Goal: Find specific page/section: Find specific page/section

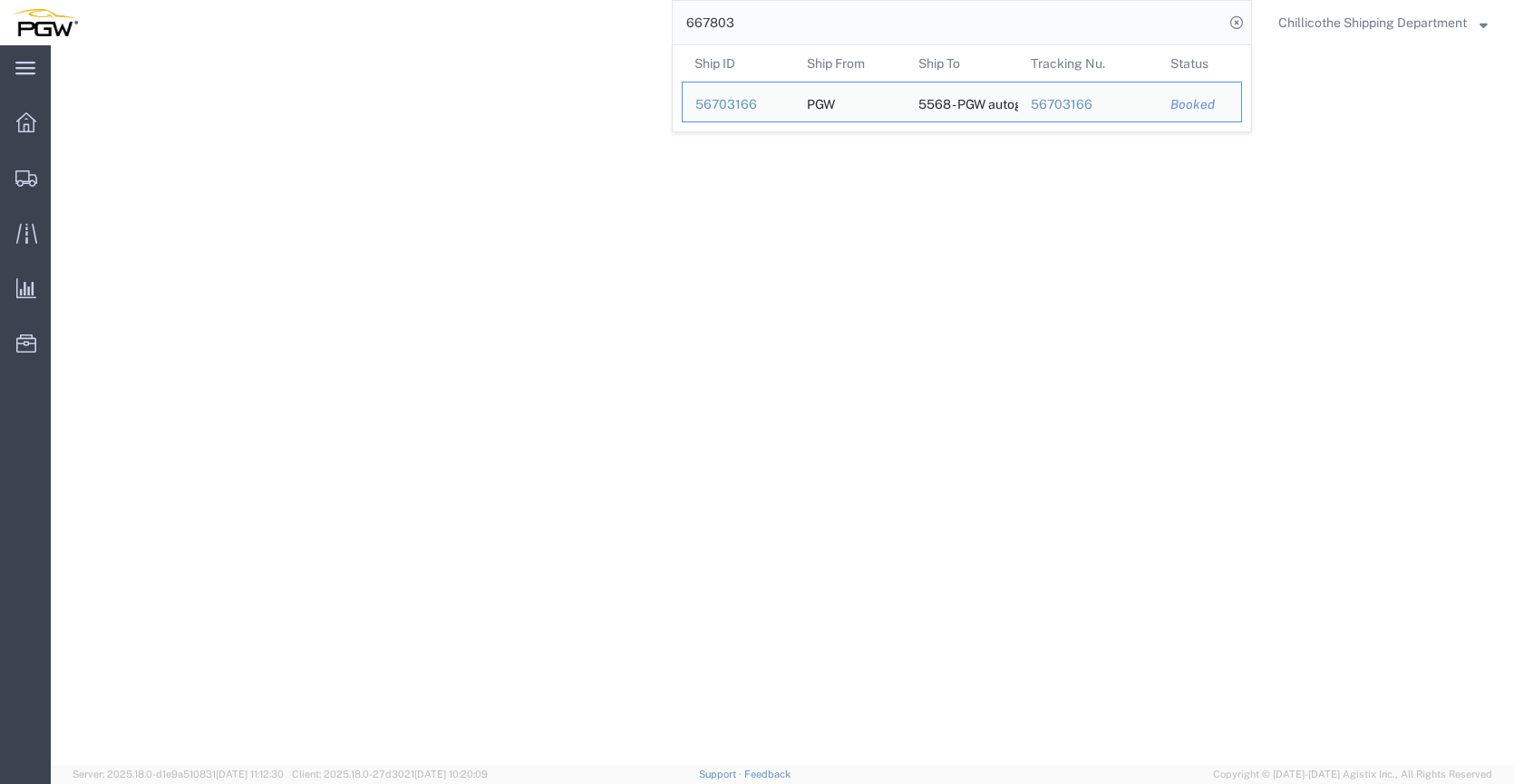
click at [723, 14] on input "667803" at bounding box center [948, 23] width 551 height 44
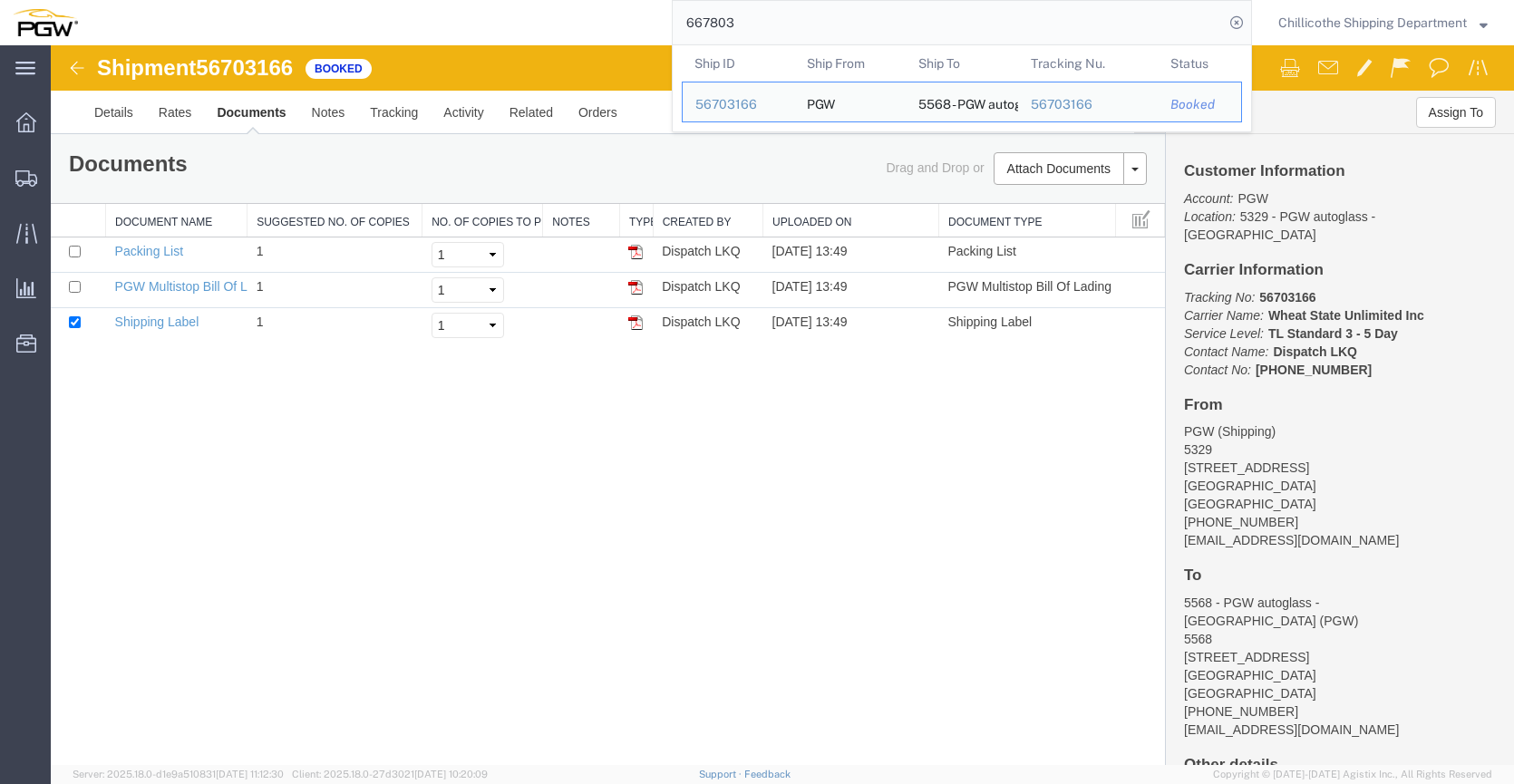
click at [736, 15] on input "667803" at bounding box center [948, 23] width 551 height 44
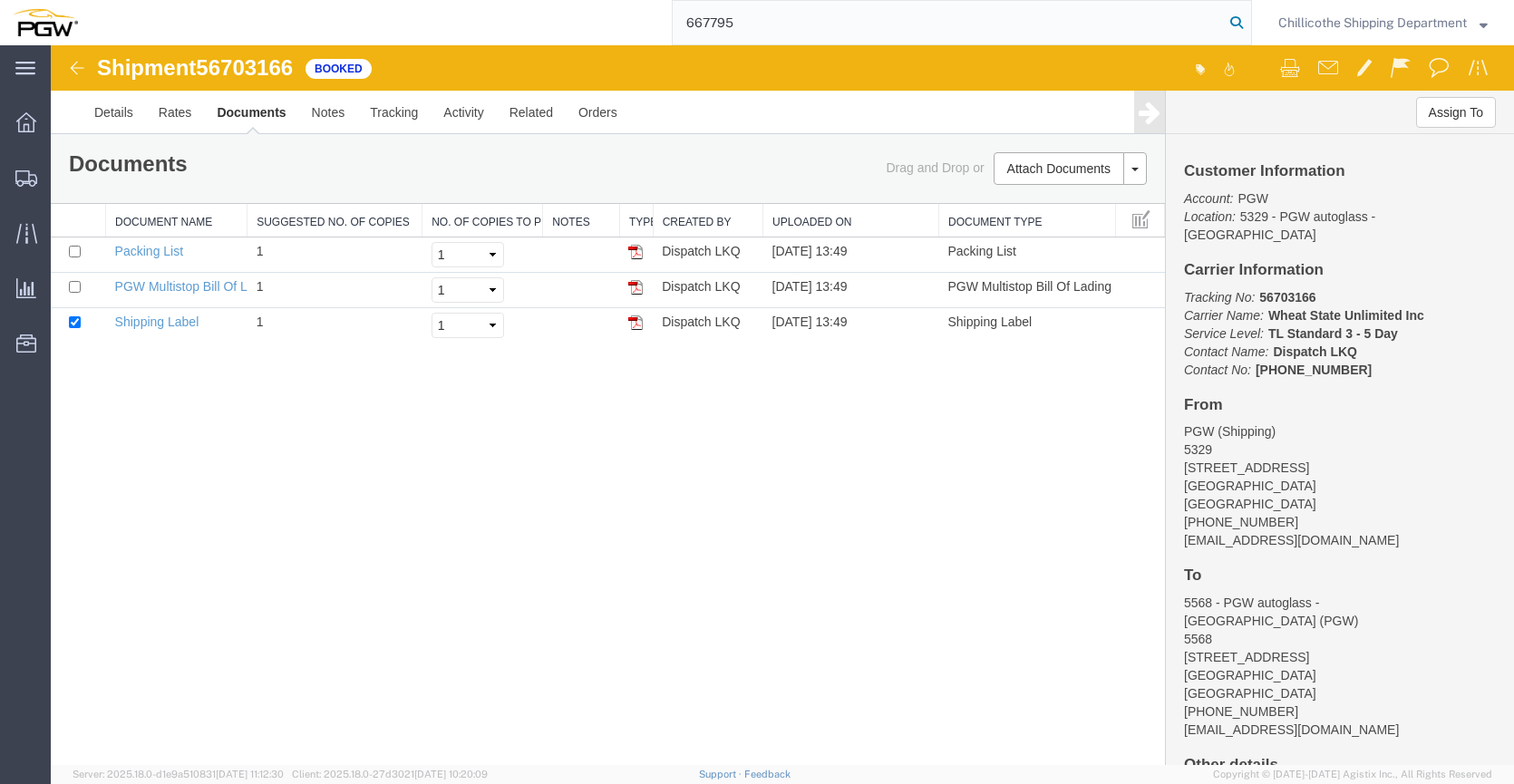
click at [1242, 28] on icon at bounding box center [1237, 23] width 26 height 26
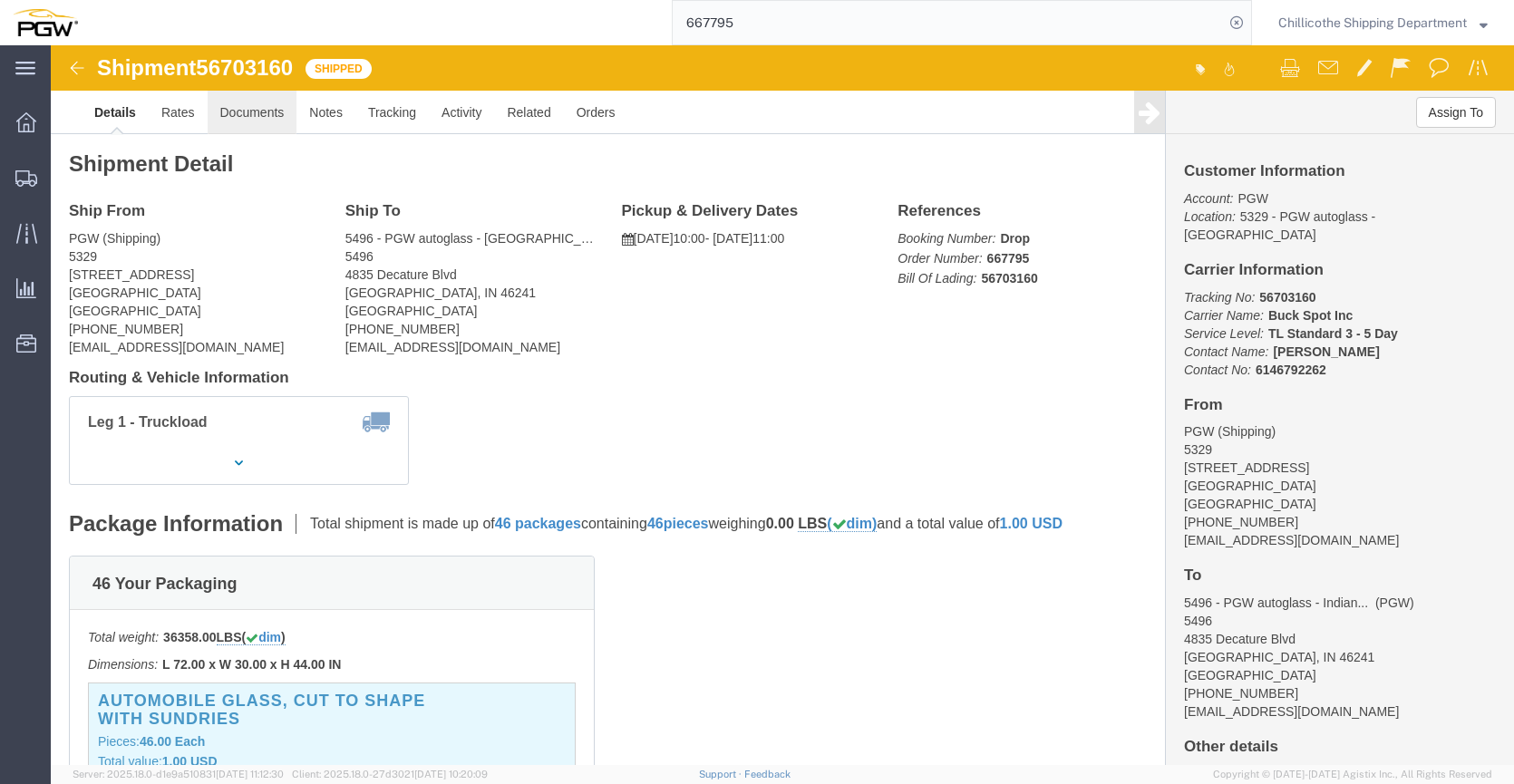
click link "Documents"
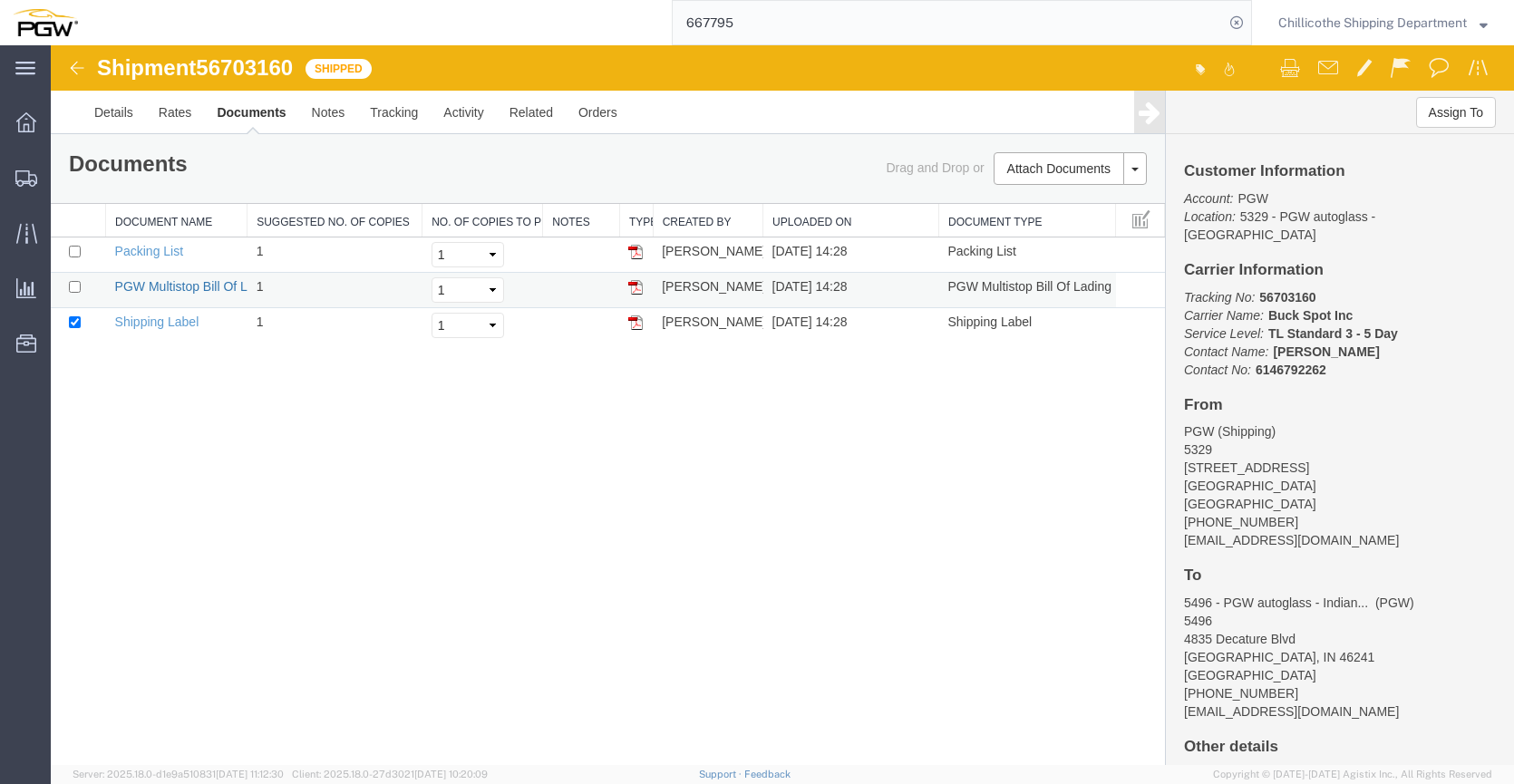
click at [170, 286] on link "PGW Multistop Bill Of Lading" at bounding box center [197, 286] width 164 height 15
click at [771, 34] on input "667795" at bounding box center [948, 23] width 551 height 44
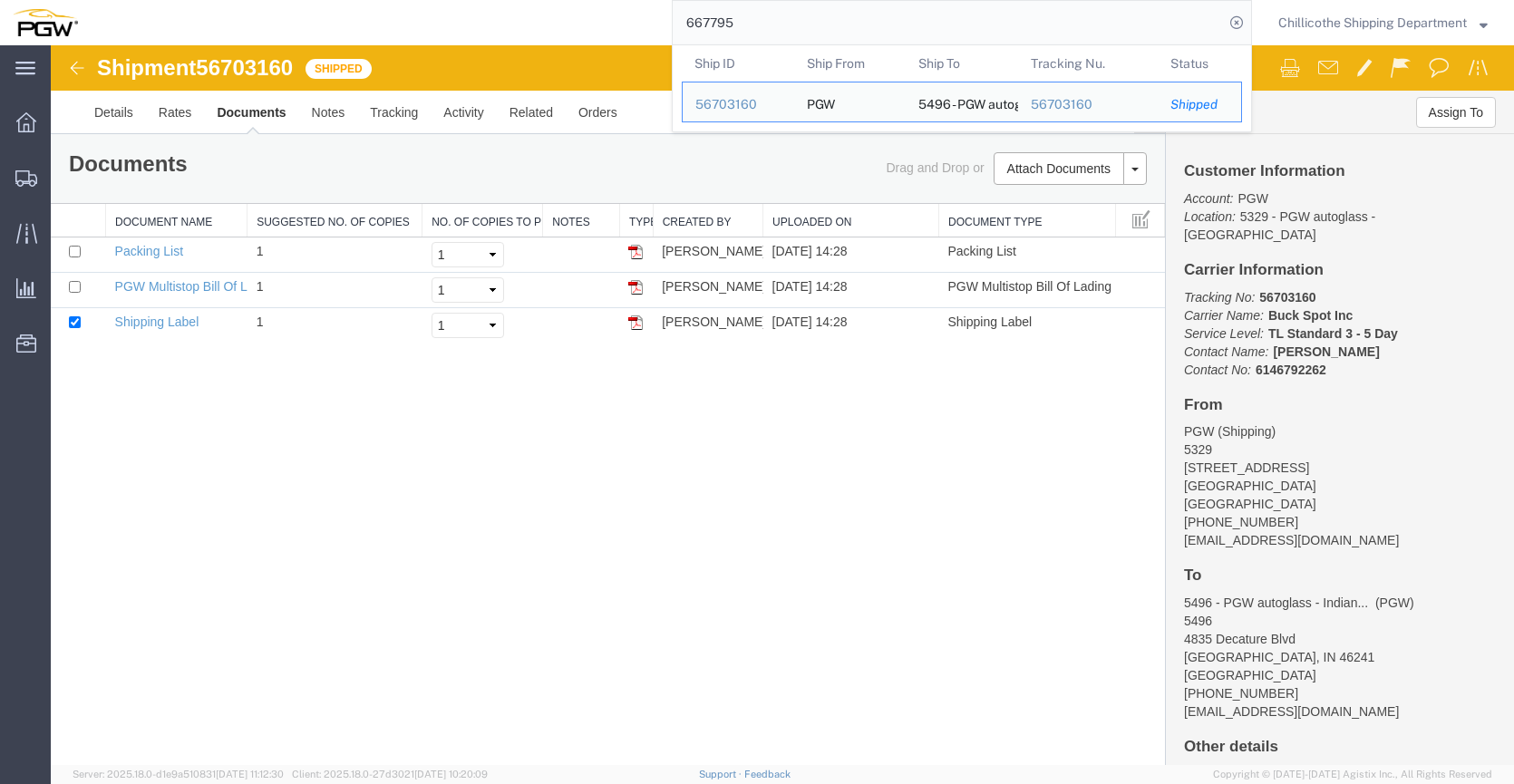
click at [751, 16] on input "667795" at bounding box center [948, 23] width 551 height 44
click at [755, 17] on input "667795" at bounding box center [948, 23] width 551 height 44
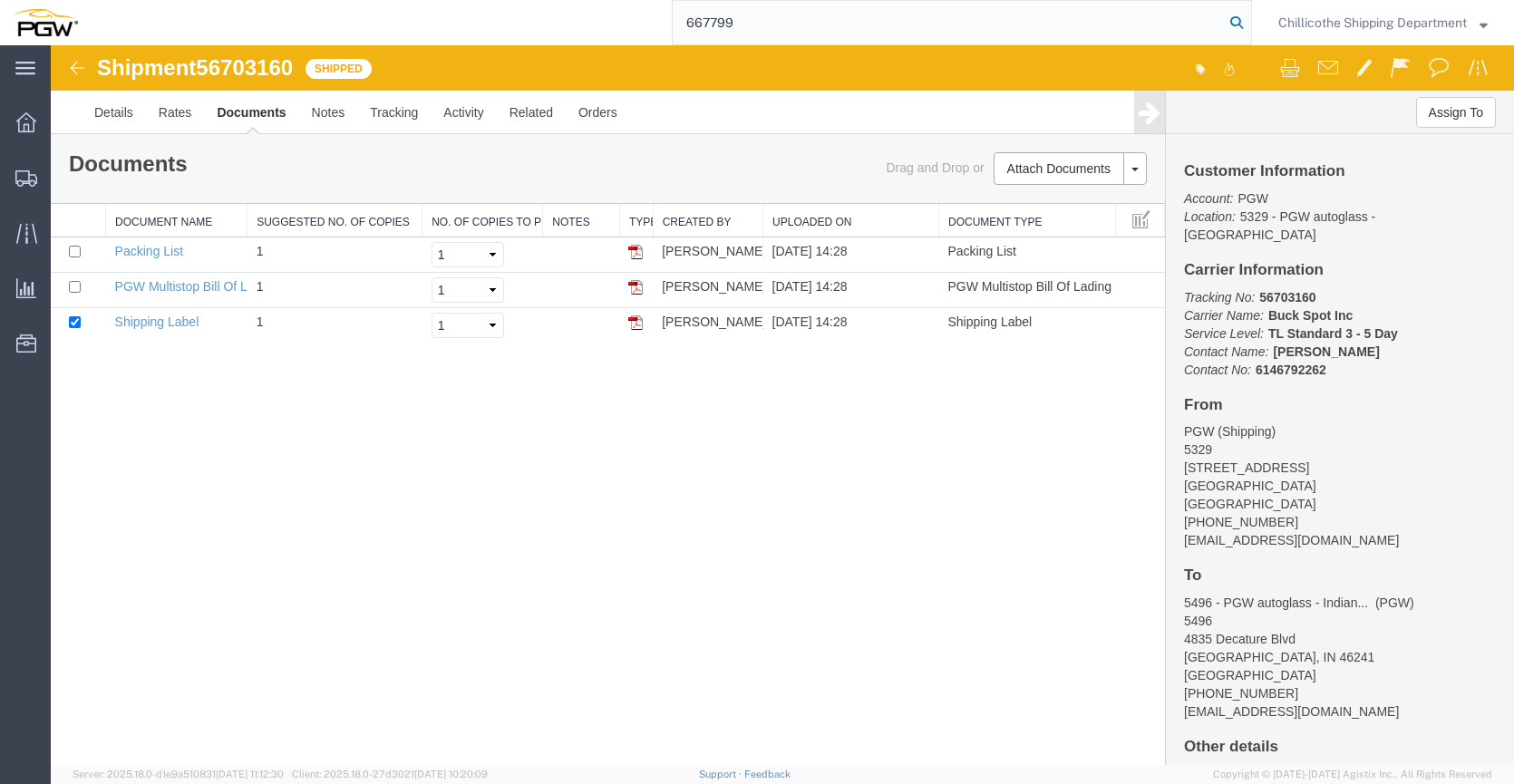
type input "667799"
click at [1224, 18] on icon at bounding box center [1237, 23] width 26 height 26
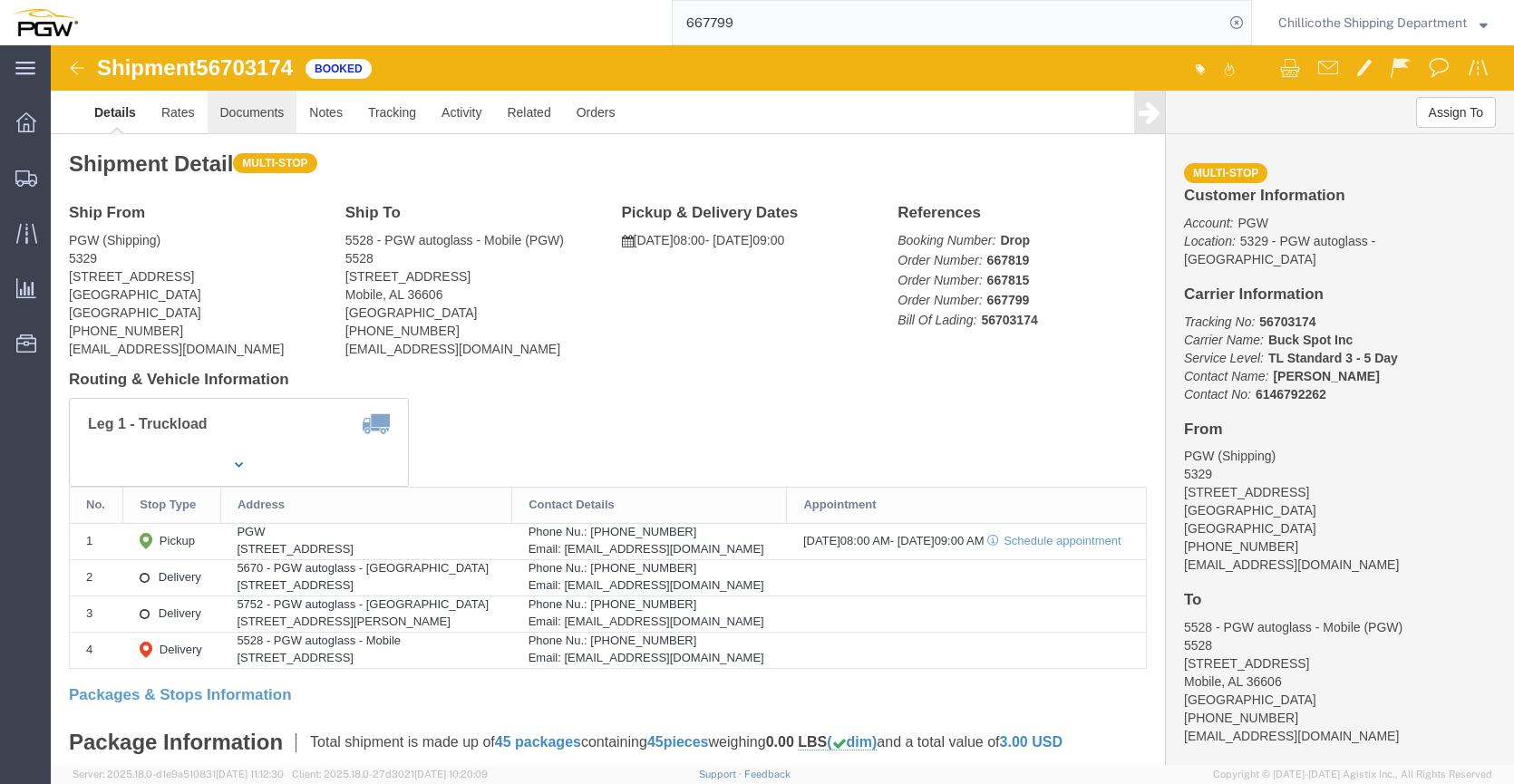
click link "Documents"
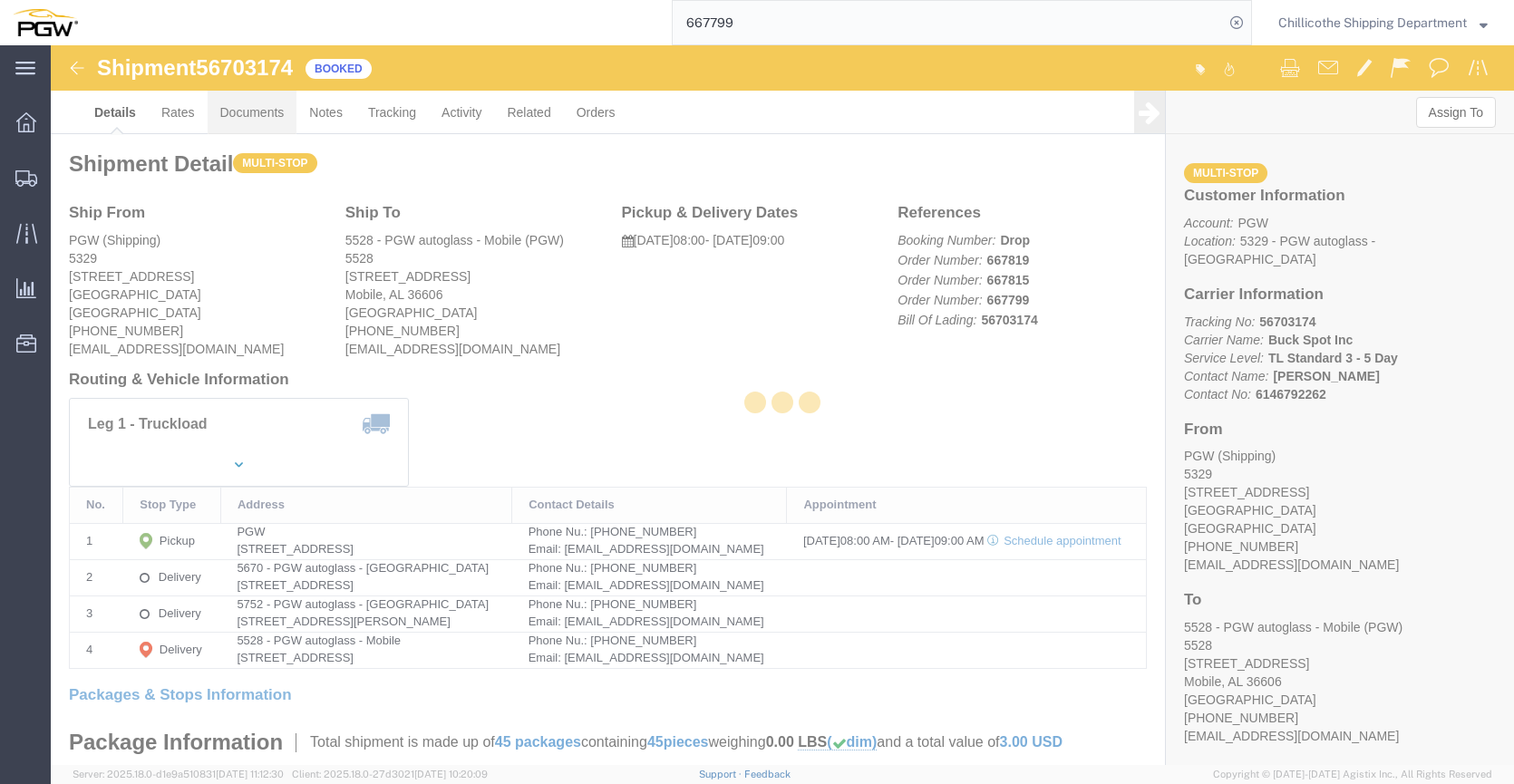
click at [257, 120] on div at bounding box center [782, 405] width 1463 height 719
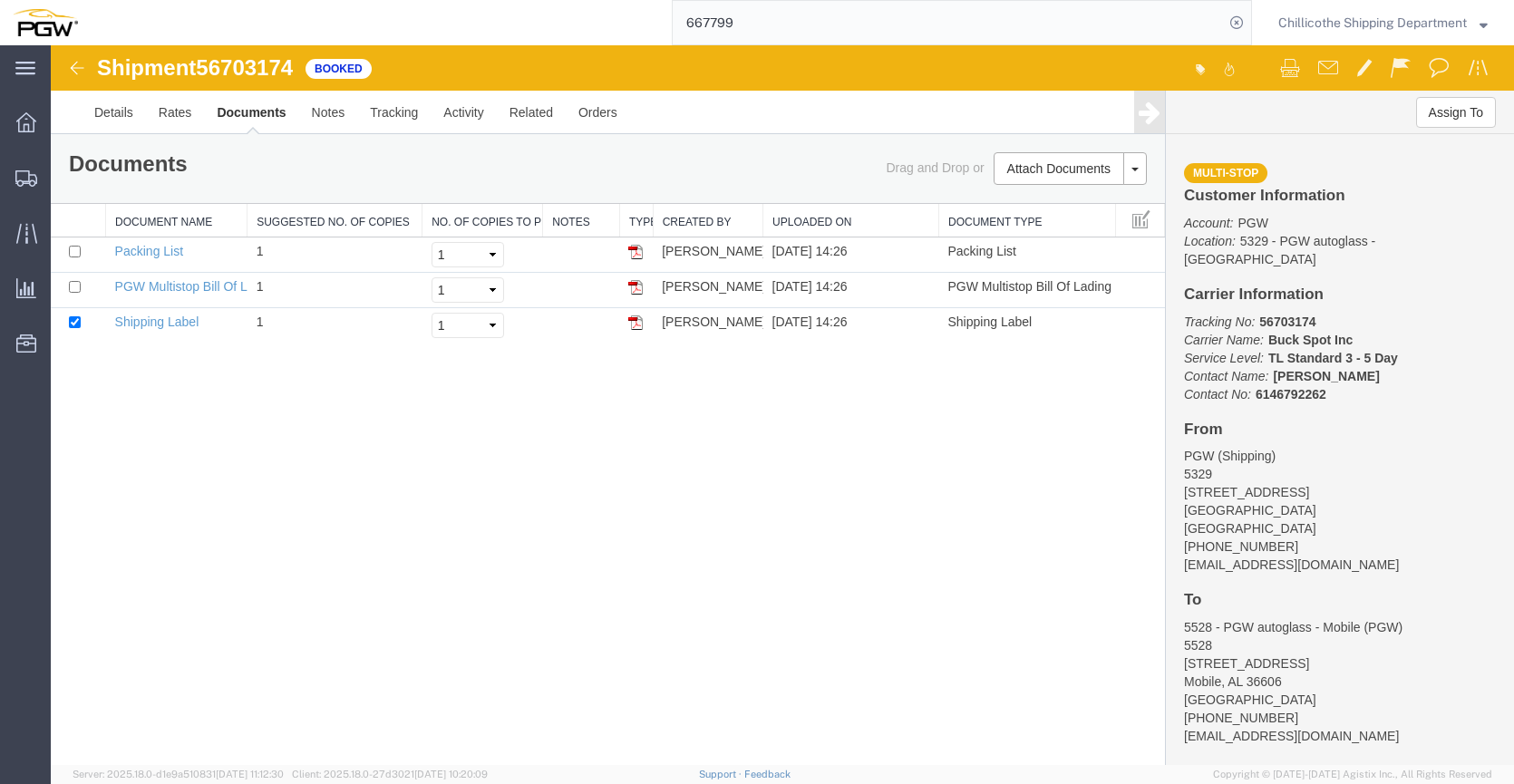
click at [230, 114] on link "Documents" at bounding box center [251, 112] width 94 height 44
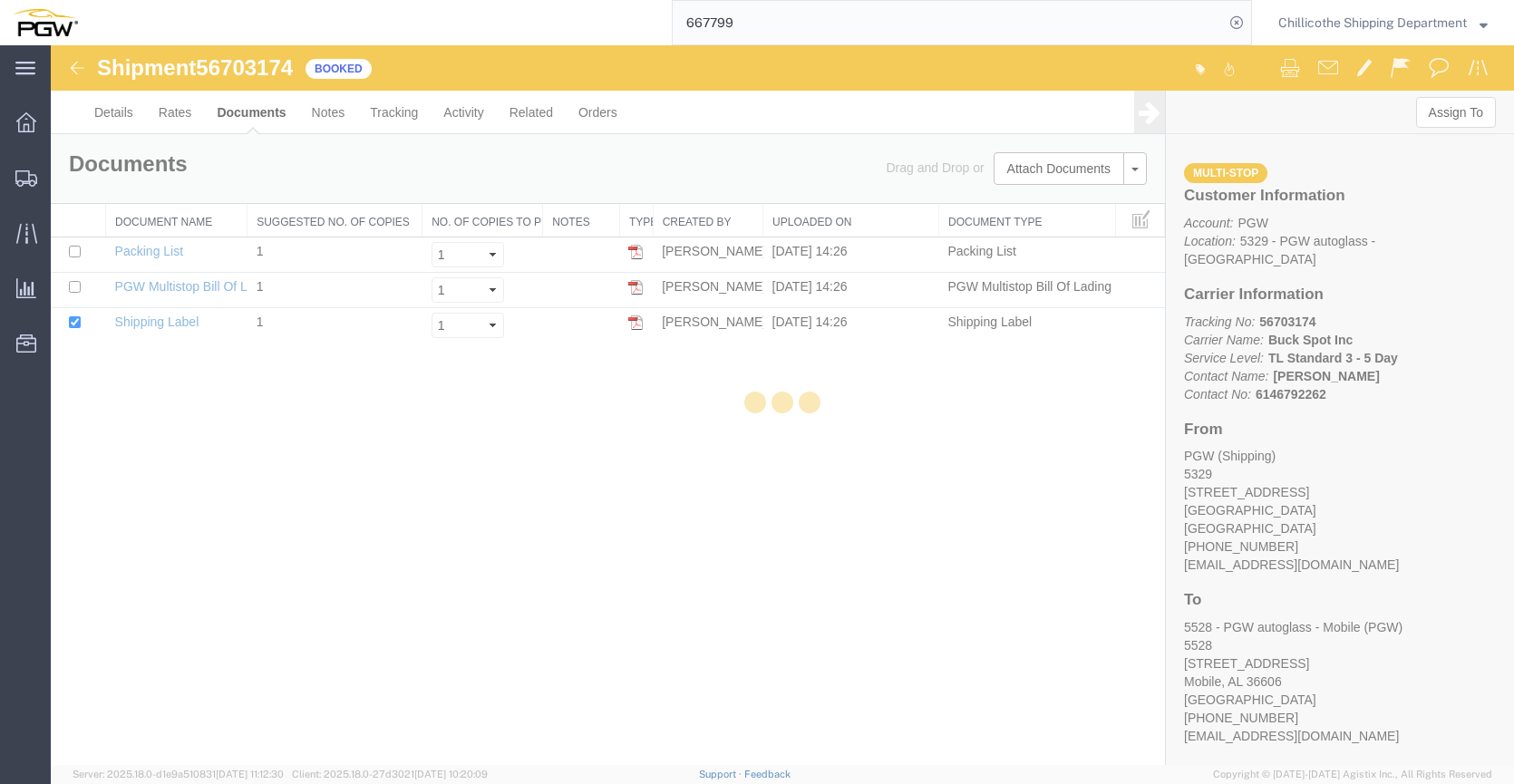
click at [230, 114] on div at bounding box center [782, 405] width 1463 height 719
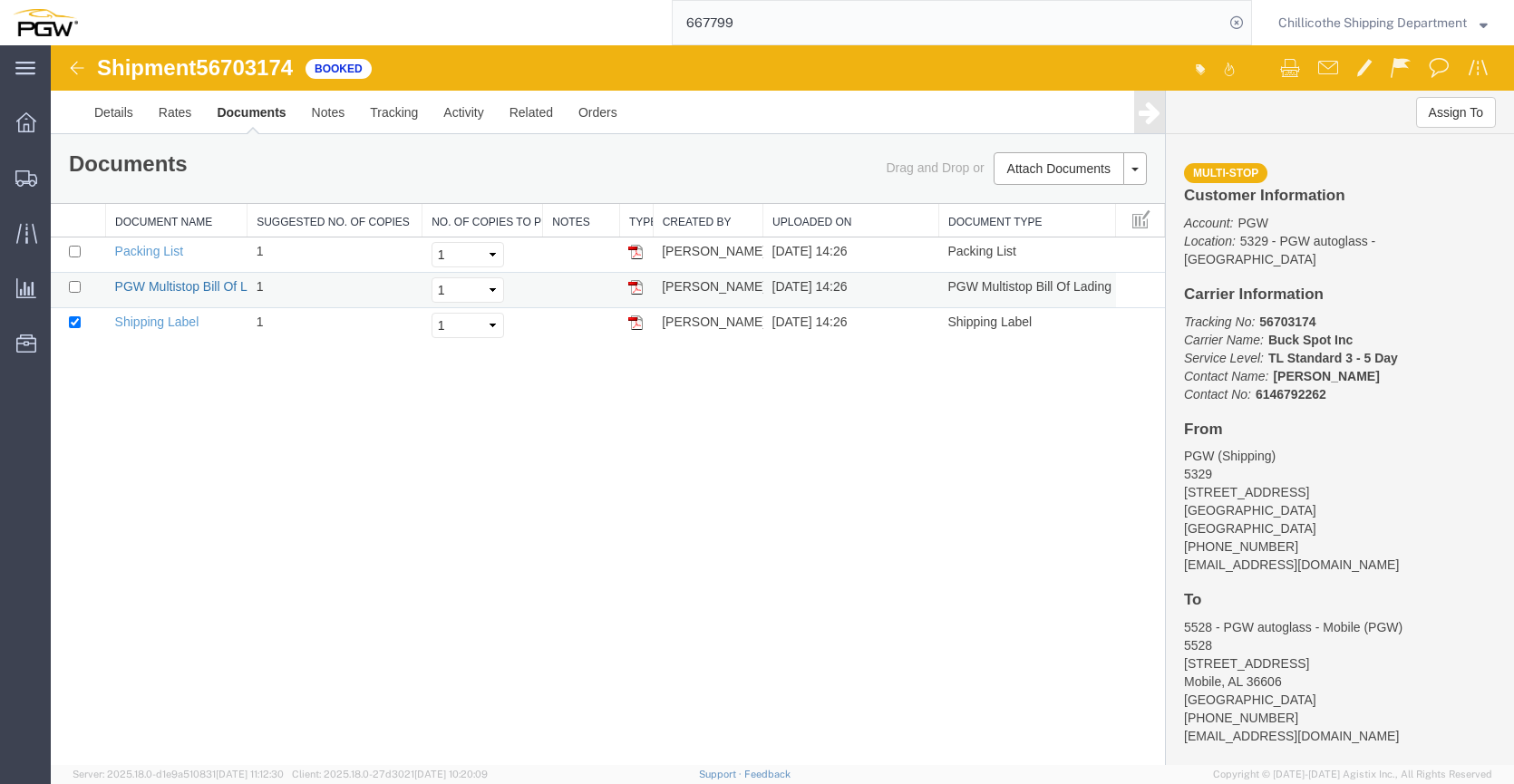
click at [150, 279] on link "PGW Multistop Bill Of Lading" at bounding box center [197, 286] width 164 height 15
